Goal: Check status

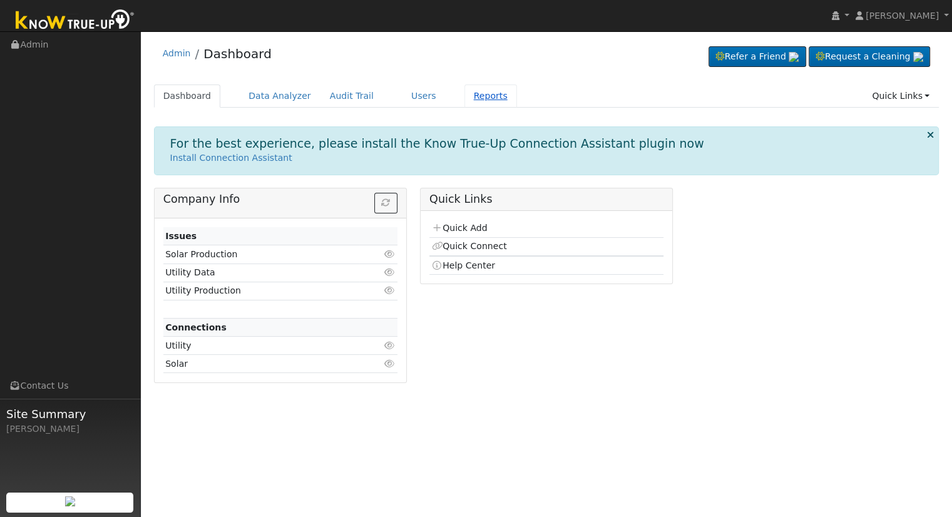
click at [477, 101] on link "Reports" at bounding box center [490, 95] width 53 height 23
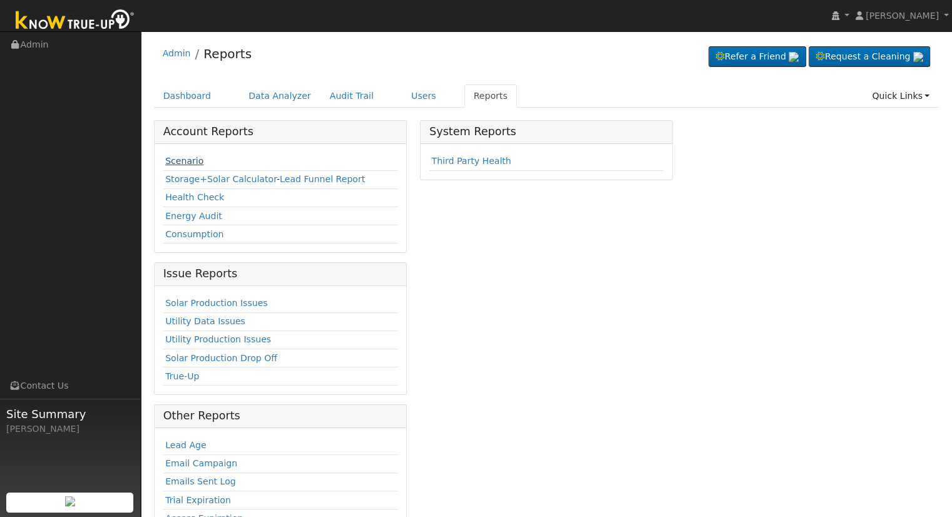
click at [173, 163] on link "Scenario" at bounding box center [184, 161] width 38 height 10
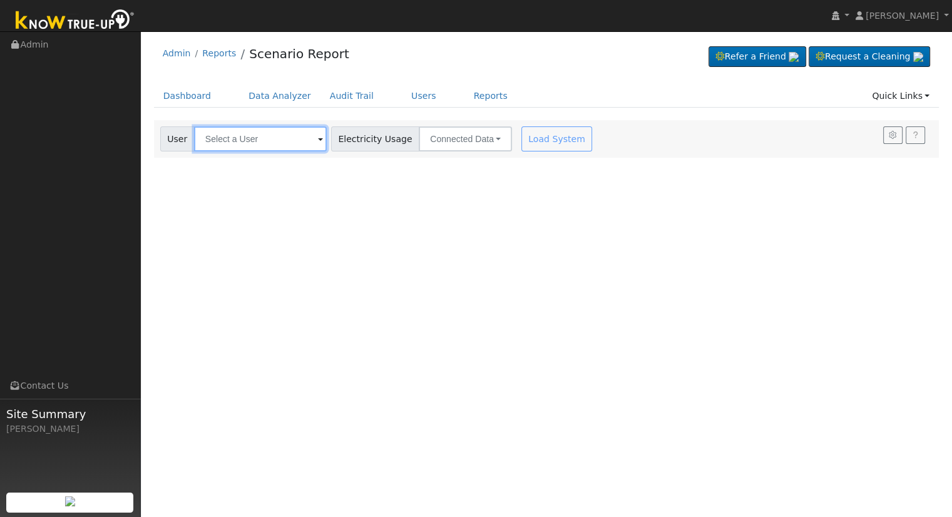
click at [225, 139] on input "text" at bounding box center [260, 138] width 133 height 25
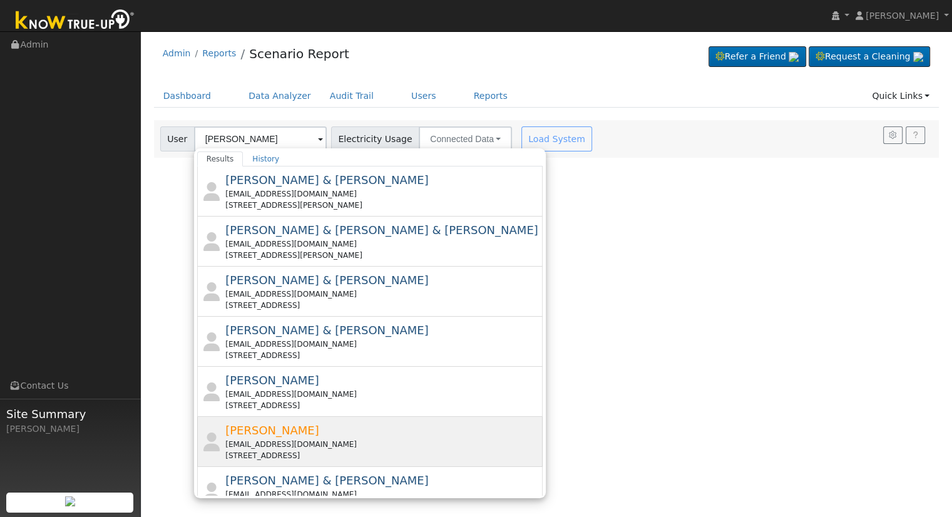
click at [290, 439] on div "missash1986@yahoo.com" at bounding box center [382, 444] width 315 height 11
type input "Ashley Rains"
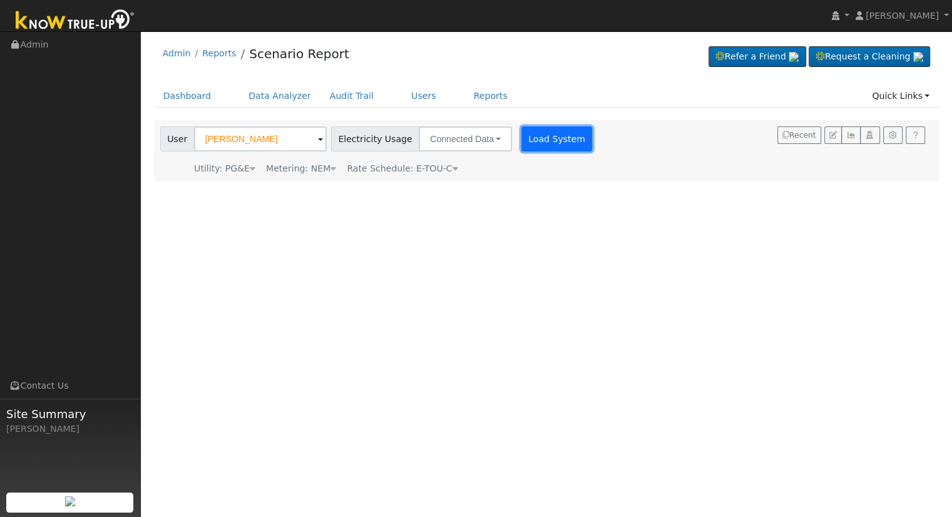
click at [526, 126] on button "Load System" at bounding box center [556, 138] width 71 height 25
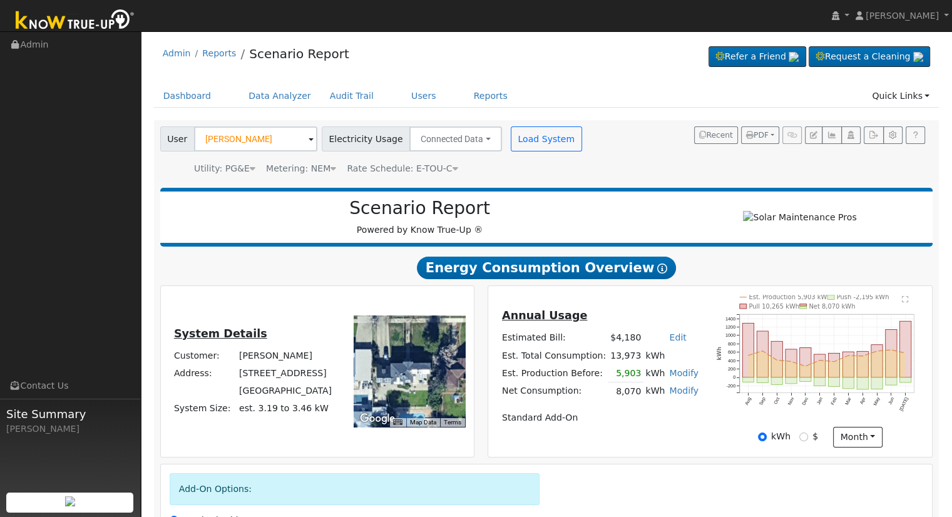
click at [468, 336] on div "To navigate the map with touch gestures double-tap and hold your finger on the …" at bounding box center [407, 371] width 128 height 153
